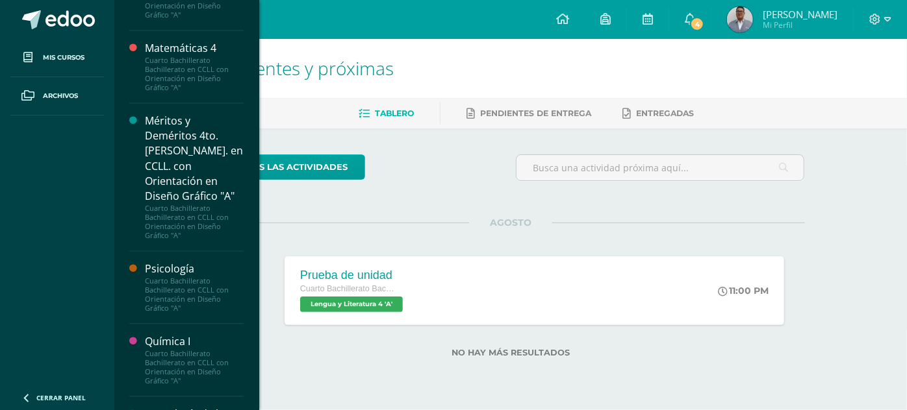
scroll to position [1342, 0]
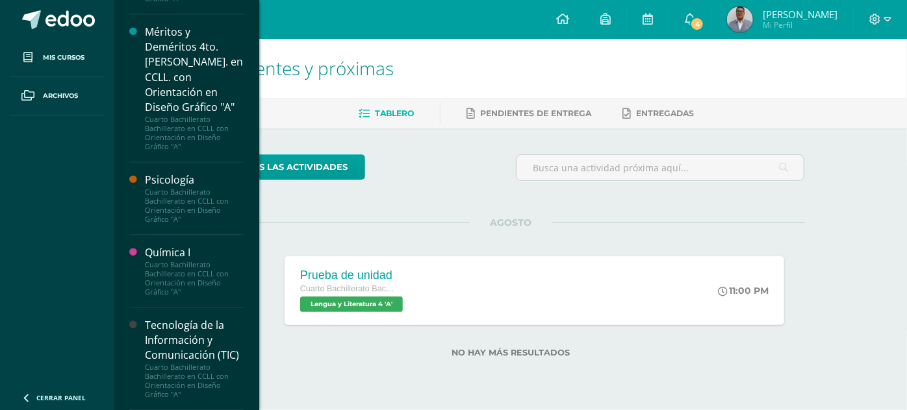
click at [178, 271] on div "Cuarto Bachillerato Bachillerato en CCLL con Orientación en Diseño Gráfico "A"" at bounding box center [194, 278] width 99 height 36
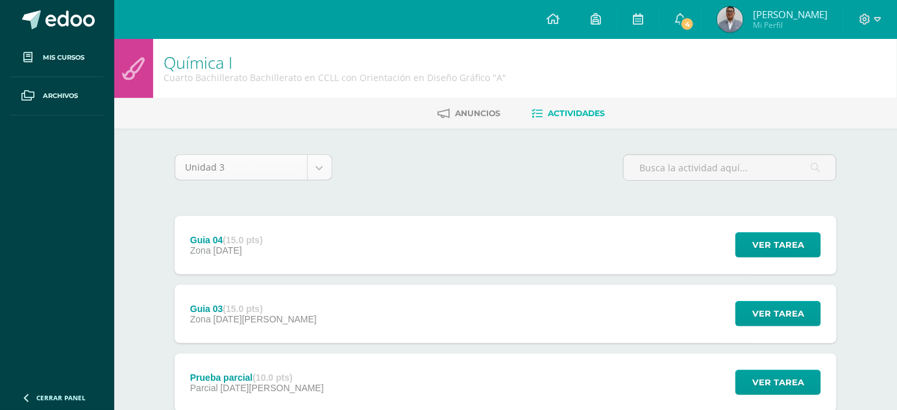
click at [332, 155] on body "Mis cursos Archivos Cerrar panel [DEMOGRAPHIC_DATA] Cuarto Bachillerato Bachill…" at bounding box center [448, 352] width 897 height 705
click at [388, 181] on body "Mis cursos Archivos Cerrar panel [DEMOGRAPHIC_DATA] Cuarto Bachillerato Bachill…" at bounding box center [448, 352] width 897 height 705
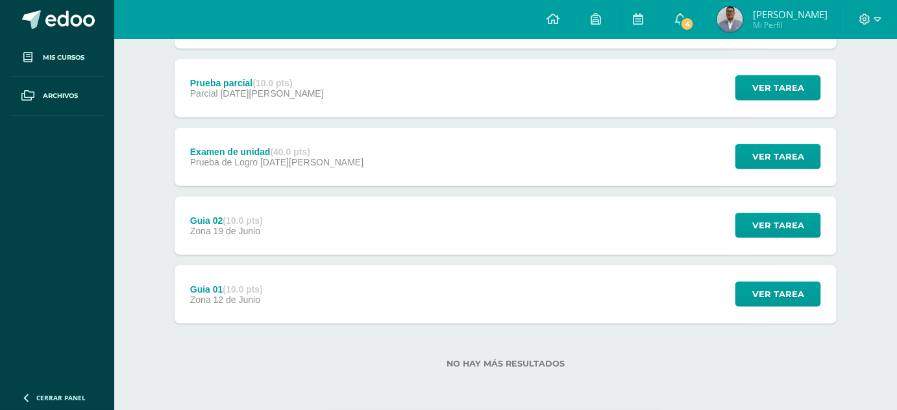
click at [273, 280] on div "Guia 01 (10.0 pts) Zona [DATE][PERSON_NAME]" at bounding box center [227, 295] width 104 height 58
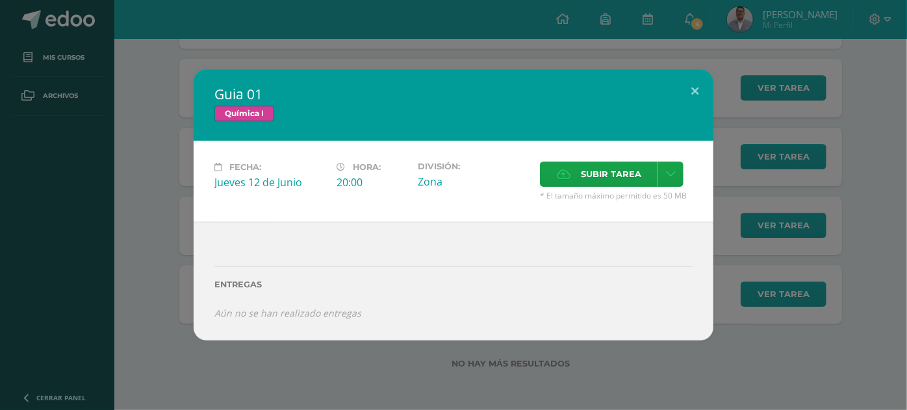
click at [164, 256] on div "Guia 01 Química I Fecha: [DATE][PERSON_NAME] Hora: 20:00 División: Zona" at bounding box center [453, 204] width 896 height 271
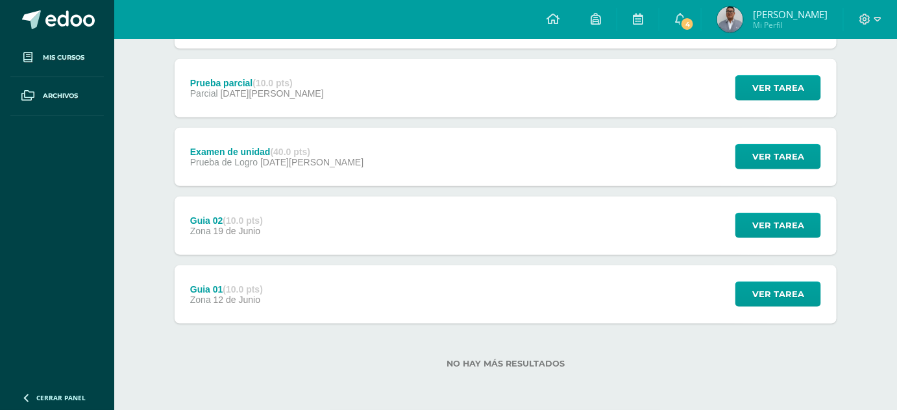
click at [252, 218] on strong "(10.0 pts)" at bounding box center [243, 221] width 40 height 10
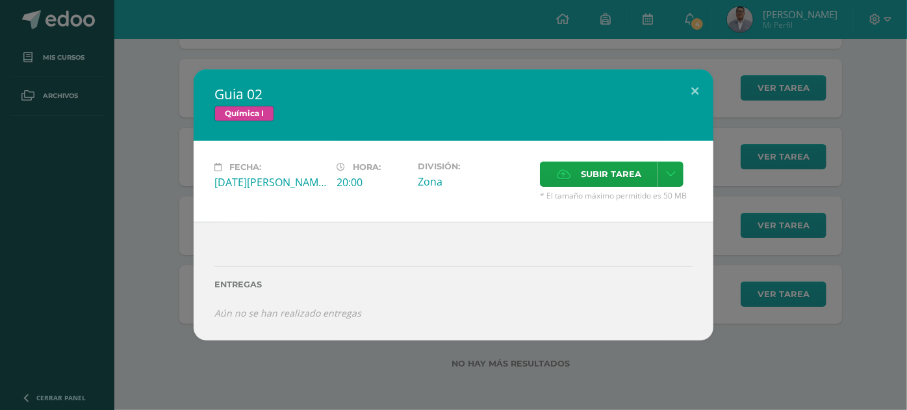
click at [171, 198] on div "Guia 02 Química I Fecha: [DATE][PERSON_NAME] Hora: 20:00 División: Zona" at bounding box center [453, 204] width 896 height 271
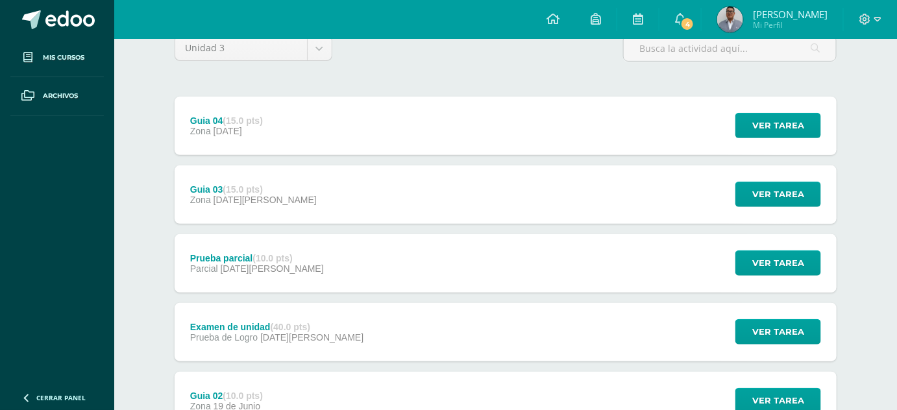
scroll to position [119, 0]
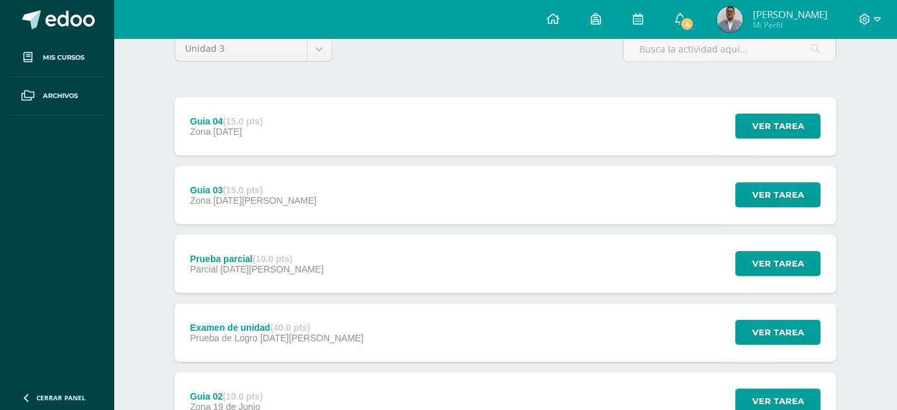
click at [279, 150] on div "Guia 04 (15.0 pts) Zona [DATE]" at bounding box center [227, 126] width 104 height 58
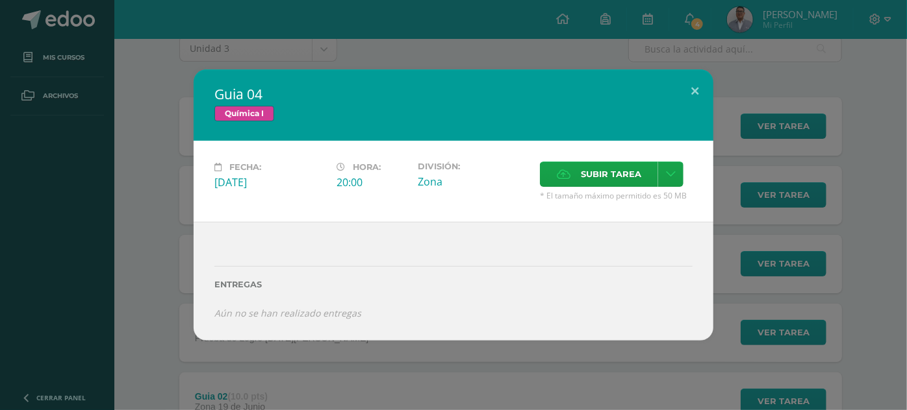
click at [255, 246] on div at bounding box center [453, 249] width 478 height 10
click at [144, 281] on div "Guia 04 Química I Fecha: [DATE][PERSON_NAME]: 20:00 División: Zona" at bounding box center [453, 204] width 896 height 271
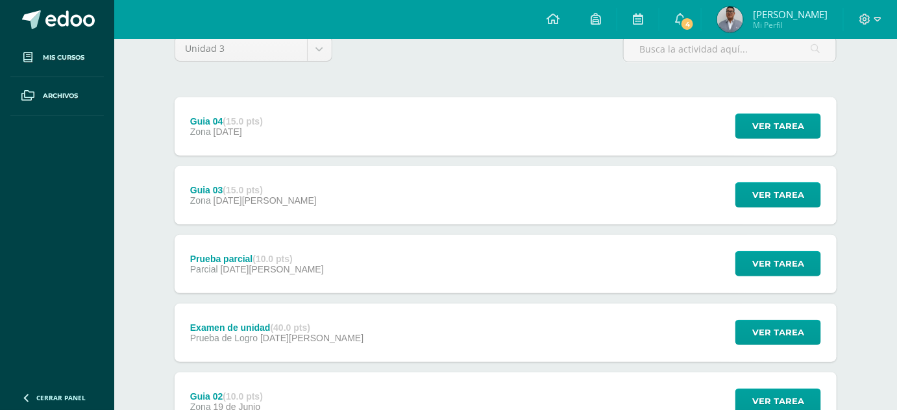
scroll to position [0, 0]
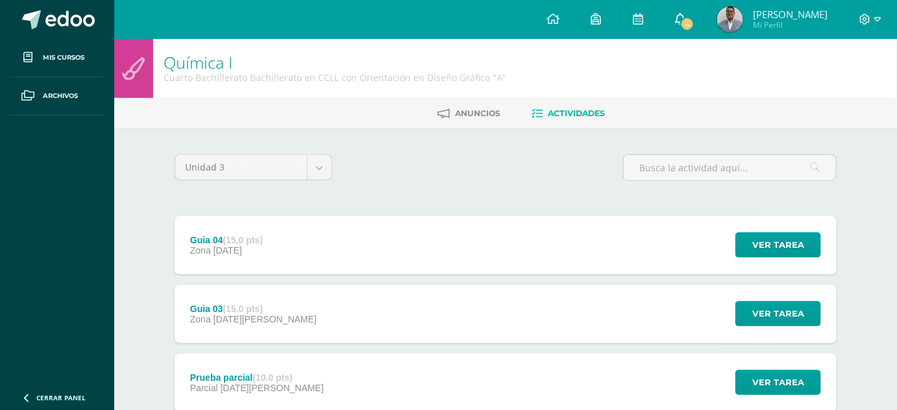
click at [701, 13] on link "4" at bounding box center [681, 19] width 42 height 39
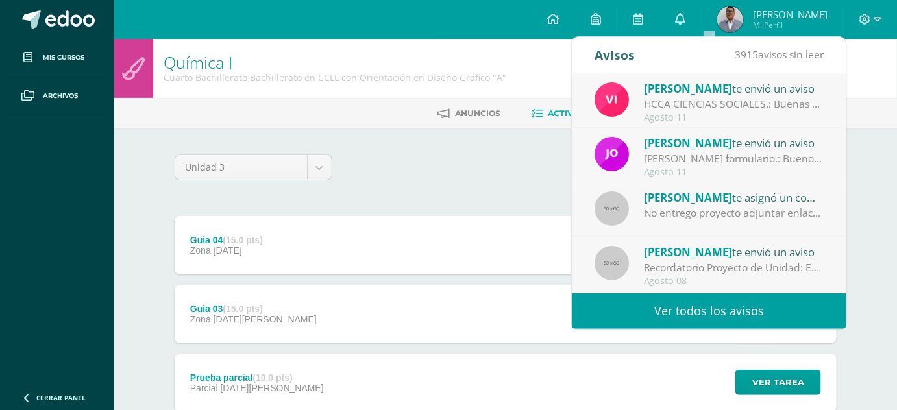
click at [682, 214] on div "No entrego proyecto adjuntar enlace de la carpeta de adobe en proyecto de unida…" at bounding box center [734, 213] width 181 height 15
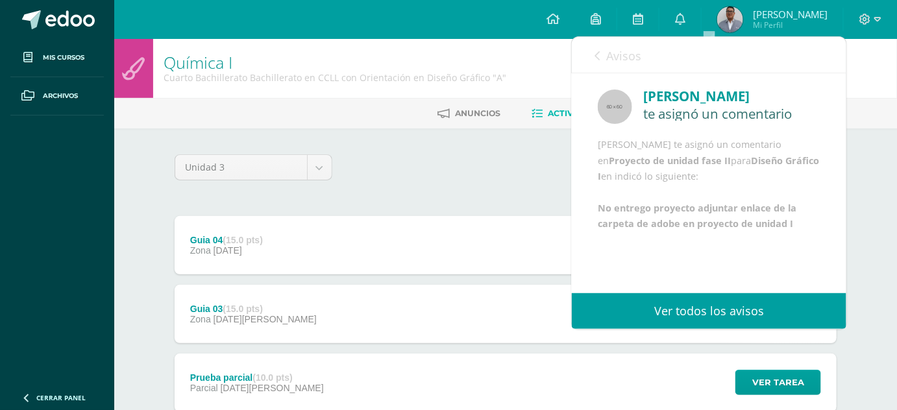
scroll to position [16, 0]
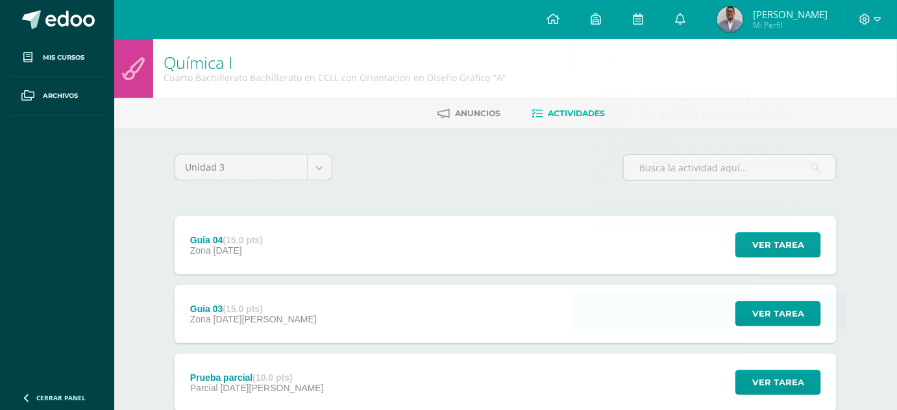
click at [499, 185] on div "Unidad 3 Unidad 1 Unidad 2 Unidad 3 Unidad 4" at bounding box center [505, 173] width 673 height 37
